Goal: Find specific page/section: Find specific page/section

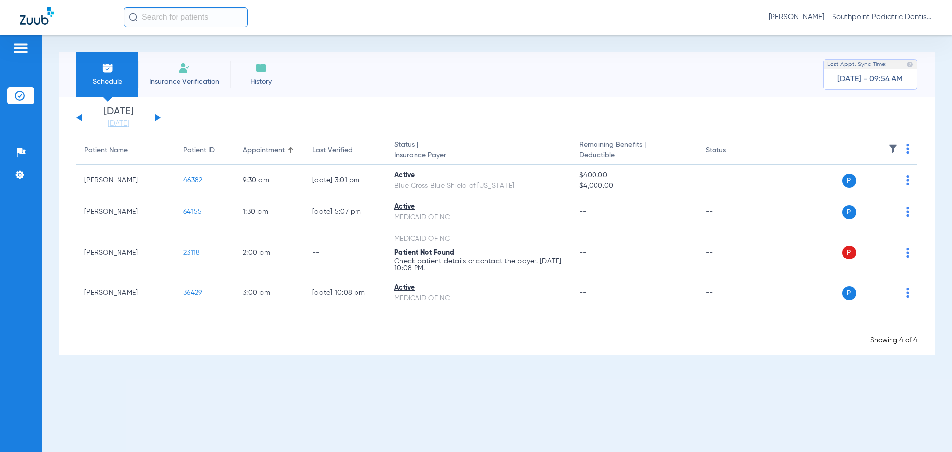
click at [155, 115] on button at bounding box center [158, 117] width 6 height 7
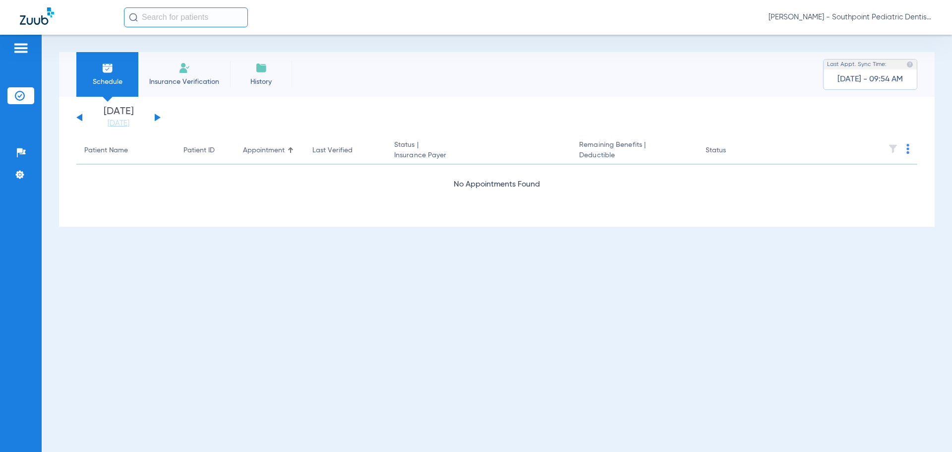
click at [155, 115] on button at bounding box center [158, 117] width 6 height 7
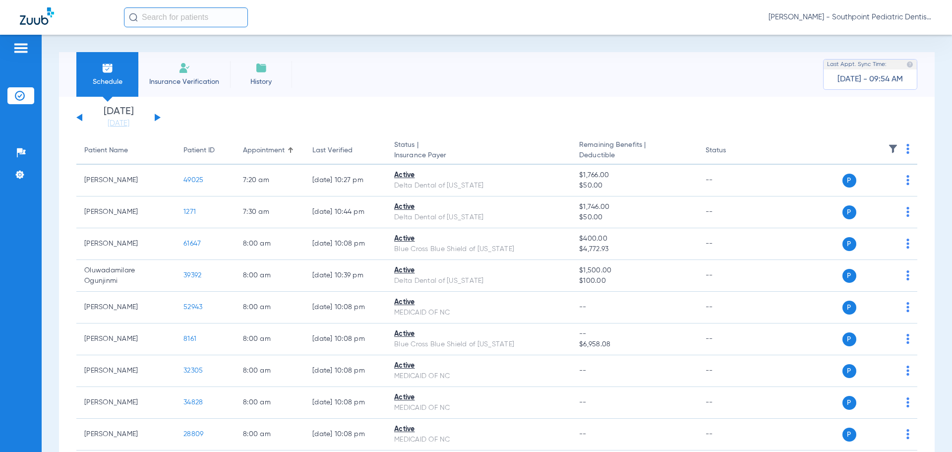
click at [890, 145] on img at bounding box center [893, 149] width 10 height 10
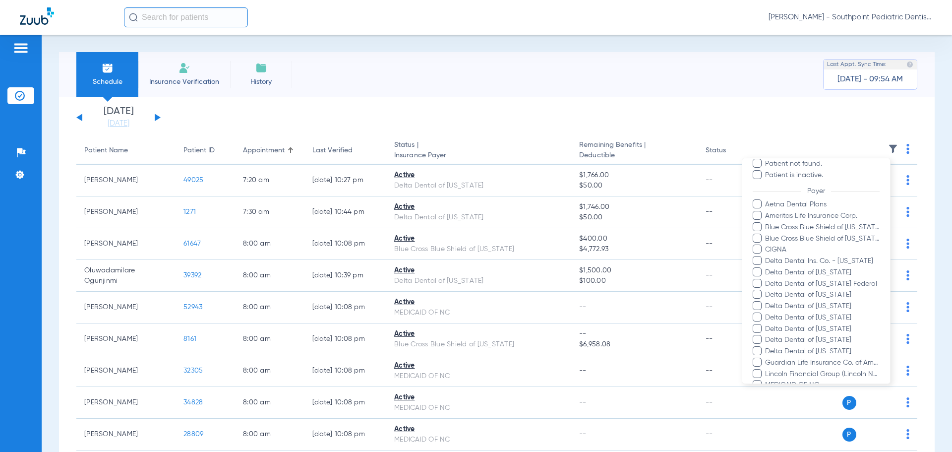
scroll to position [99, 0]
click at [766, 194] on span "Aetna Dental Plans" at bounding box center [822, 198] width 115 height 10
click at [767, 205] on input "Aetna Dental Plans" at bounding box center [767, 205] width 0 height 0
click at [768, 206] on span "Ameritas Life Insurance Corp." at bounding box center [822, 210] width 115 height 10
click at [767, 217] on input "Ameritas Life Insurance Corp." at bounding box center [767, 217] width 0 height 0
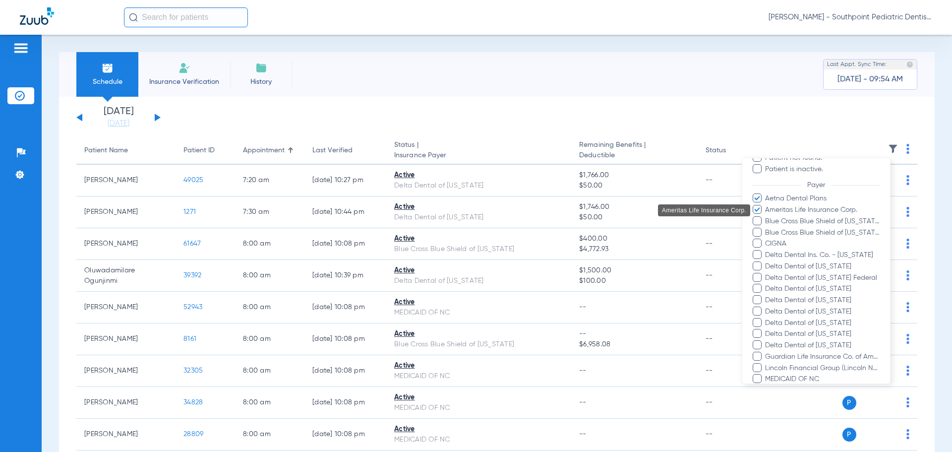
click at [773, 217] on span "Blue Cross Blue Shield of [US_STATE]" at bounding box center [822, 221] width 115 height 10
click at [767, 228] on input "Blue Cross Blue Shield of [US_STATE]" at bounding box center [767, 228] width 0 height 0
click at [776, 231] on span "Blue Cross Blue Shield of [US_STATE]" at bounding box center [822, 233] width 115 height 10
click at [767, 240] on input "Blue Cross Blue Shield of [US_STATE]" at bounding box center [767, 240] width 0 height 0
click at [776, 243] on span "CIGNA" at bounding box center [822, 244] width 115 height 10
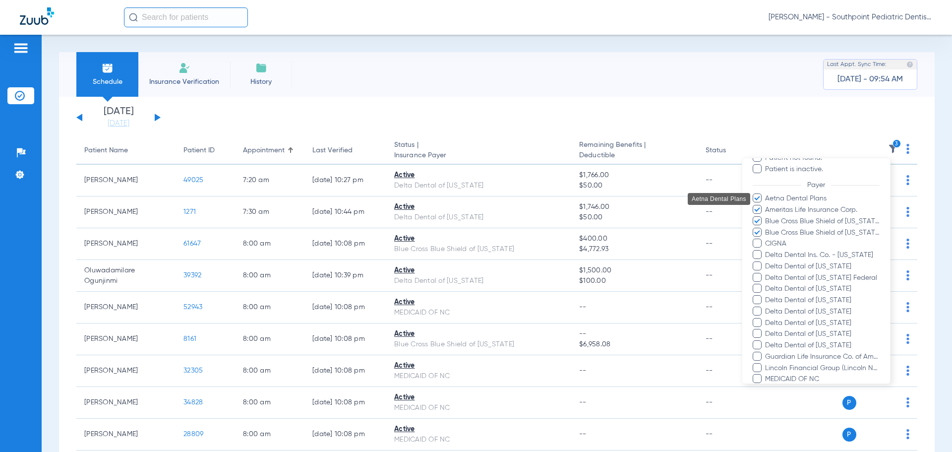
click at [767, 250] on input "CIGNA" at bounding box center [767, 250] width 0 height 0
click at [775, 256] on span "Delta Dental Ins. Co. - [US_STATE]" at bounding box center [822, 255] width 115 height 10
click at [767, 262] on input "Delta Dental Ins. Co. - [US_STATE]" at bounding box center [767, 262] width 0 height 0
click at [775, 264] on span "Delta Dental of [US_STATE]" at bounding box center [822, 266] width 115 height 10
click at [767, 273] on input "Delta Dental of [US_STATE]" at bounding box center [767, 273] width 0 height 0
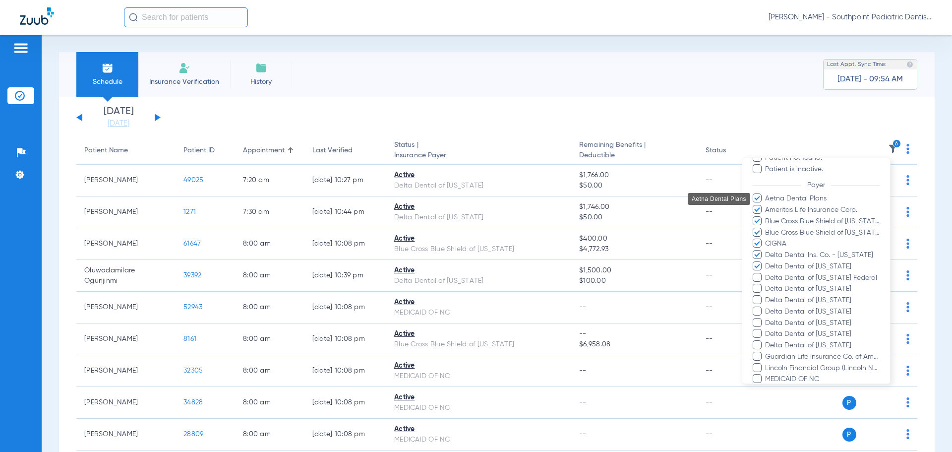
click at [775, 275] on span "Delta Dental of [US_STATE] Federal" at bounding box center [822, 278] width 115 height 10
click at [767, 285] on input "Delta Dental of [US_STATE] Federal" at bounding box center [767, 285] width 0 height 0
click at [775, 291] on span "Delta Dental of [US_STATE]" at bounding box center [822, 289] width 115 height 10
click at [767, 296] on input "Delta Dental of [US_STATE]" at bounding box center [767, 296] width 0 height 0
click at [776, 298] on span "Delta Dental of [US_STATE]" at bounding box center [822, 300] width 115 height 10
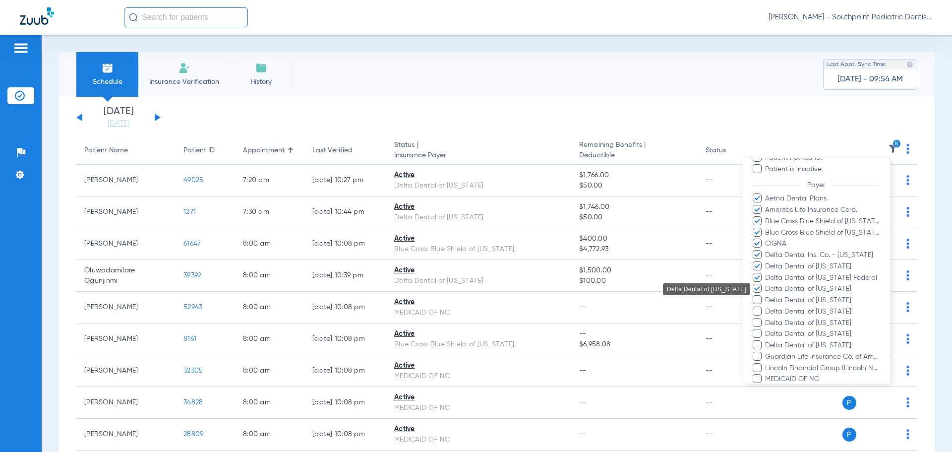
click at [767, 307] on input "Delta Dental of [US_STATE]" at bounding box center [767, 307] width 0 height 0
click at [780, 318] on span "Delta Dental of [US_STATE]" at bounding box center [822, 323] width 115 height 10
click at [767, 330] on input "Delta Dental of [US_STATE]" at bounding box center [767, 330] width 0 height 0
click at [780, 313] on span "Delta Dental of [US_STATE]" at bounding box center [822, 311] width 115 height 10
click at [767, 318] on input "Delta Dental of [US_STATE]" at bounding box center [767, 318] width 0 height 0
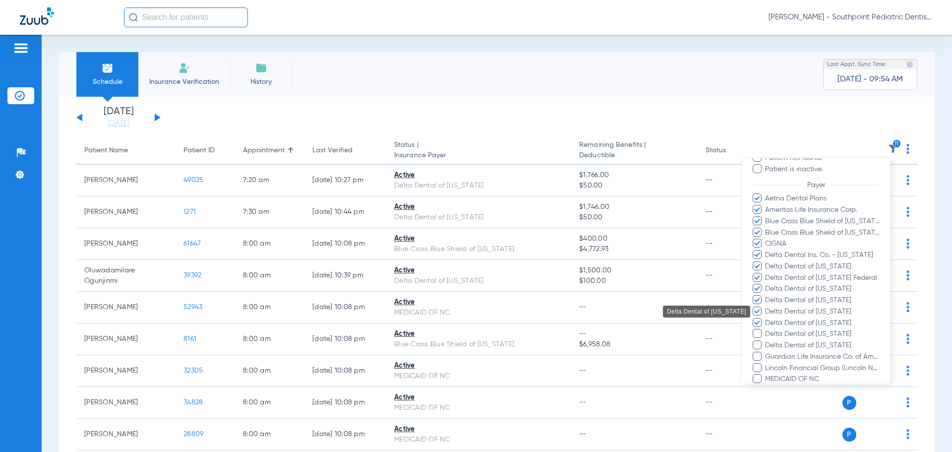
click at [779, 332] on span "Delta Dental of [US_STATE]" at bounding box center [822, 334] width 115 height 10
click at [767, 341] on input "Delta Dental of [US_STATE]" at bounding box center [767, 341] width 0 height 0
click at [780, 345] on span "Delta Dental of [US_STATE]" at bounding box center [822, 345] width 115 height 10
click at [767, 352] on input "Delta Dental of [US_STATE]" at bounding box center [767, 352] width 0 height 0
click at [782, 357] on span "Guardian Life Insurance Co. of America" at bounding box center [822, 357] width 115 height 10
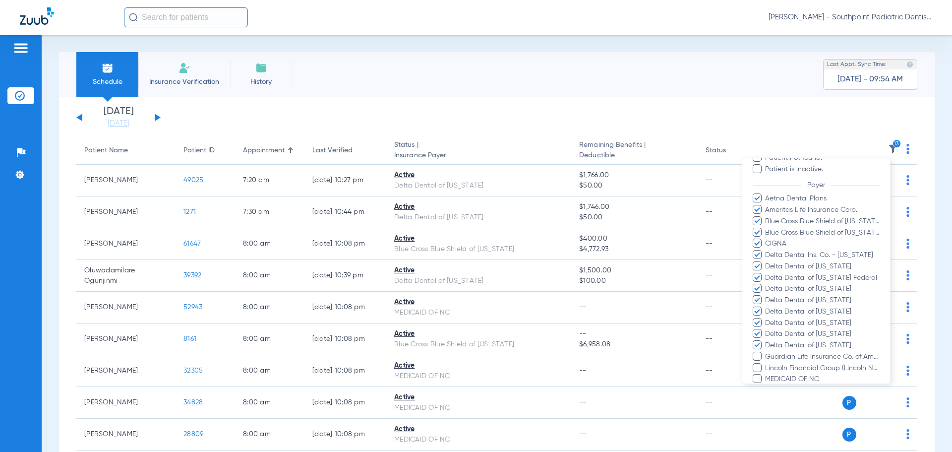
click at [767, 364] on input "Guardian Life Insurance Co. of America" at bounding box center [767, 364] width 0 height 0
click at [782, 368] on span "Lincoln Financial Group (Lincoln National Life)" at bounding box center [822, 368] width 115 height 10
click at [767, 375] on input "Lincoln Financial Group (Lincoln National Life)" at bounding box center [767, 375] width 0 height 0
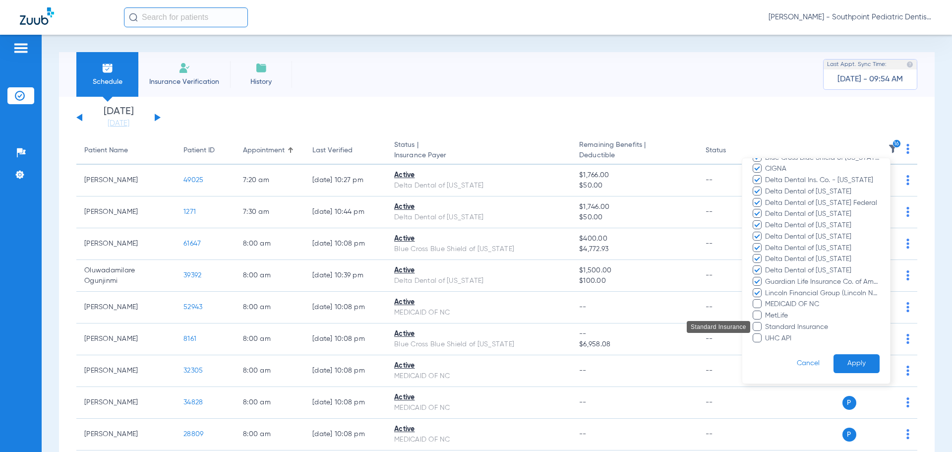
click at [777, 315] on span "MetLife" at bounding box center [822, 315] width 115 height 10
click at [767, 322] on input "MetLife" at bounding box center [767, 322] width 0 height 0
click at [777, 328] on span "Standard Insurance" at bounding box center [822, 327] width 115 height 10
click at [767, 334] on input "Standard Insurance" at bounding box center [767, 334] width 0 height 0
click at [776, 336] on span "UHC API" at bounding box center [822, 338] width 115 height 10
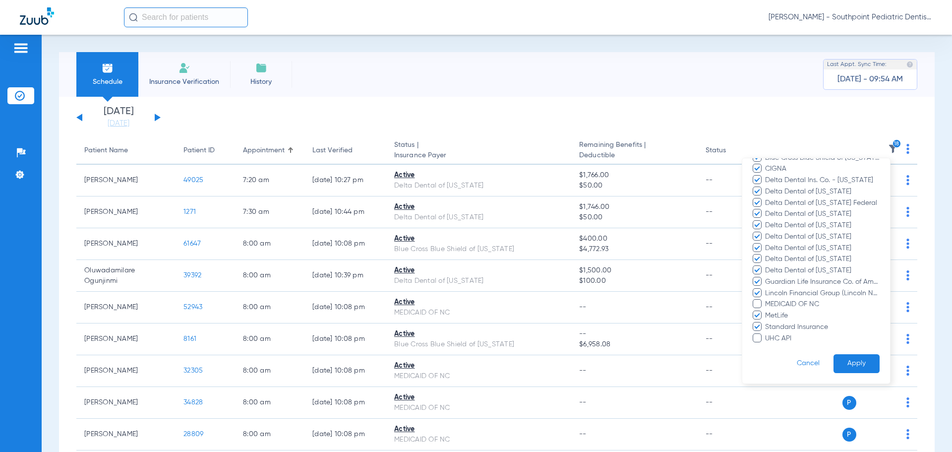
click at [767, 345] on input "UHC API" at bounding box center [767, 345] width 0 height 0
click at [852, 363] on button "Apply" at bounding box center [857, 363] width 46 height 19
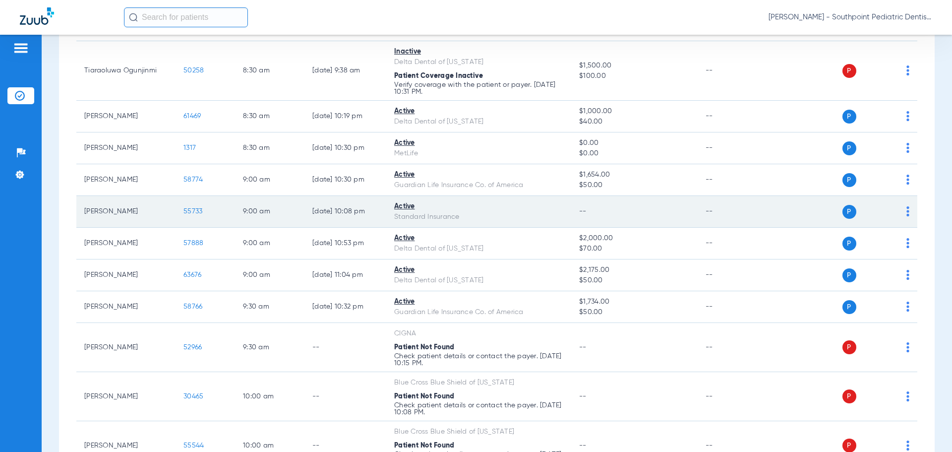
scroll to position [1697, 0]
